Goal: Information Seeking & Learning: Learn about a topic

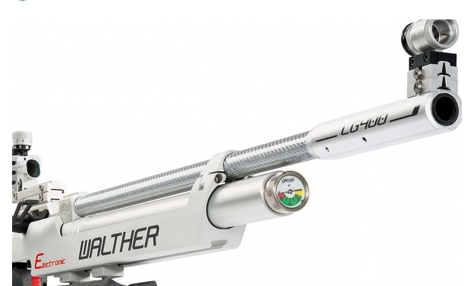
scroll to position [181, 0]
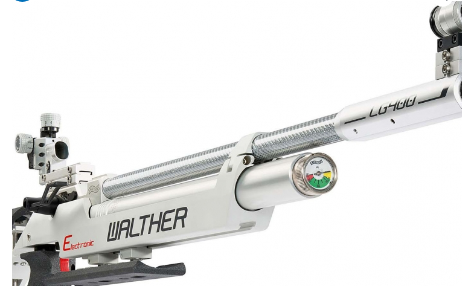
click at [251, 109] on img at bounding box center [229, 185] width 707 height 369
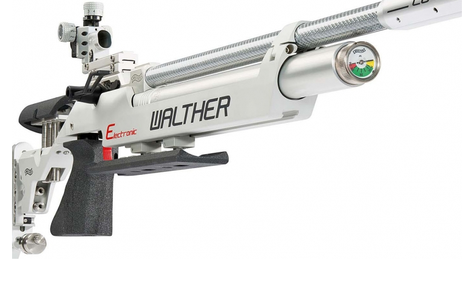
scroll to position [302, 0]
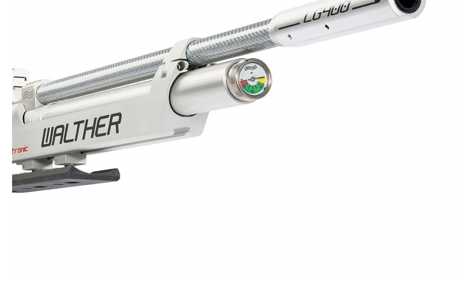
click at [367, 135] on img at bounding box center [163, 91] width 707 height 369
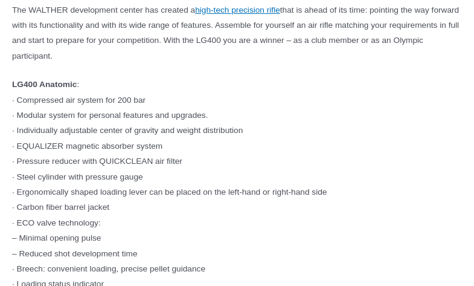
scroll to position [1389, 0]
